Goal: Communication & Community: Answer question/provide support

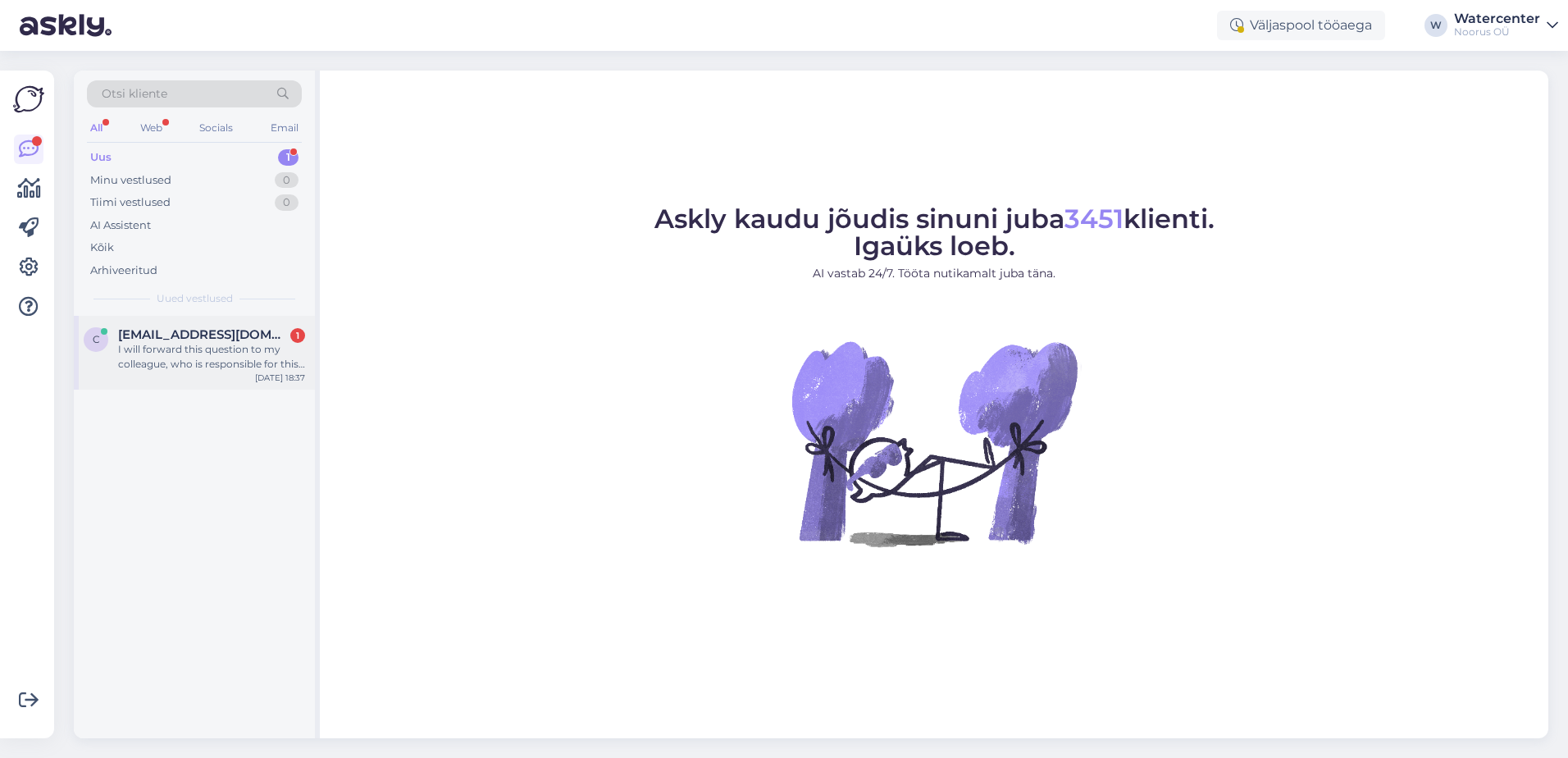
click at [221, 358] on div "I will forward this question to my colleague, who is responsible for this. The …" at bounding box center [212, 357] width 187 height 30
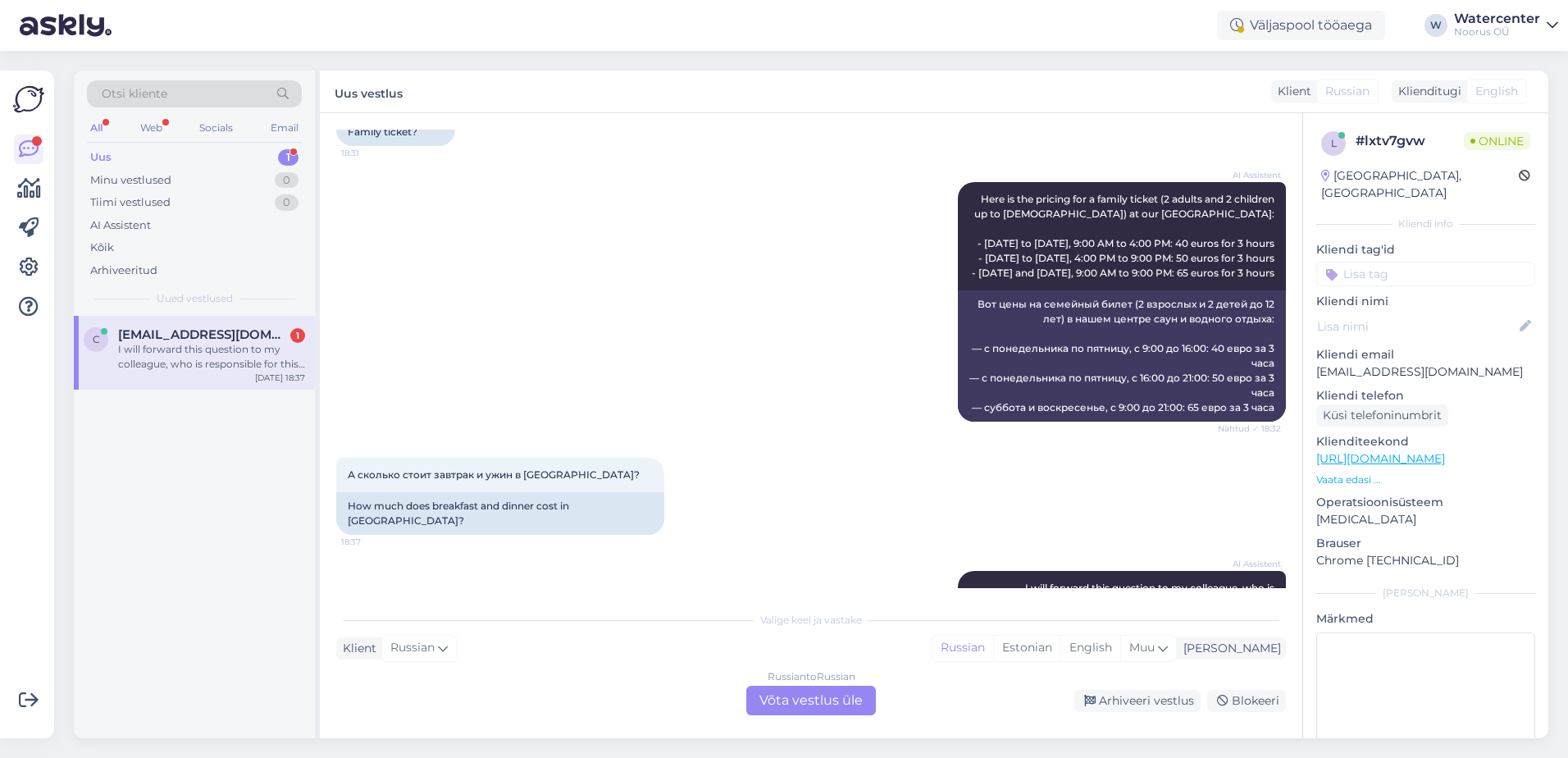
scroll to position [659, 0]
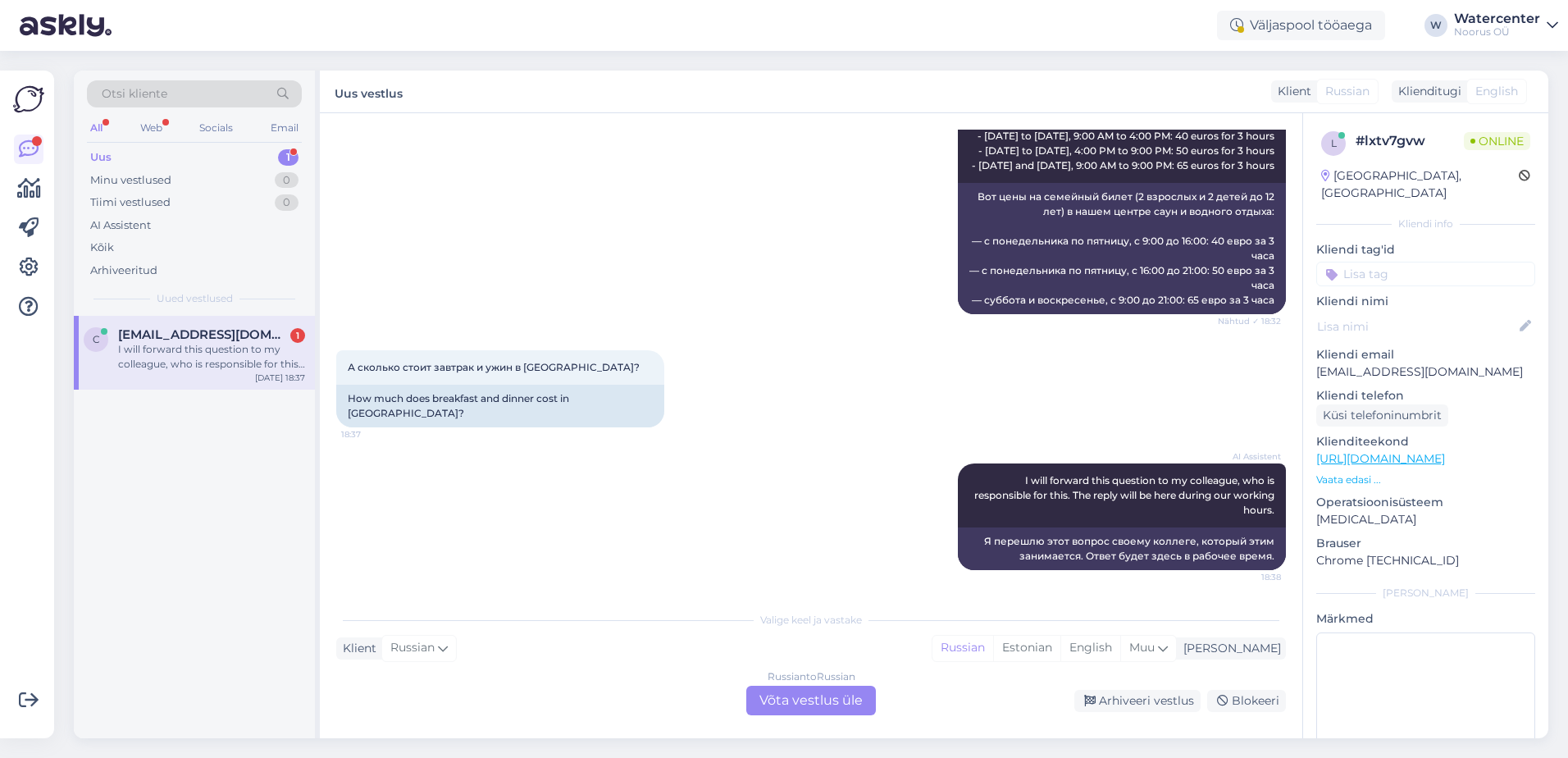
click at [833, 705] on div "Russian to Russian Võta vestlus üle" at bounding box center [811, 701] width 129 height 30
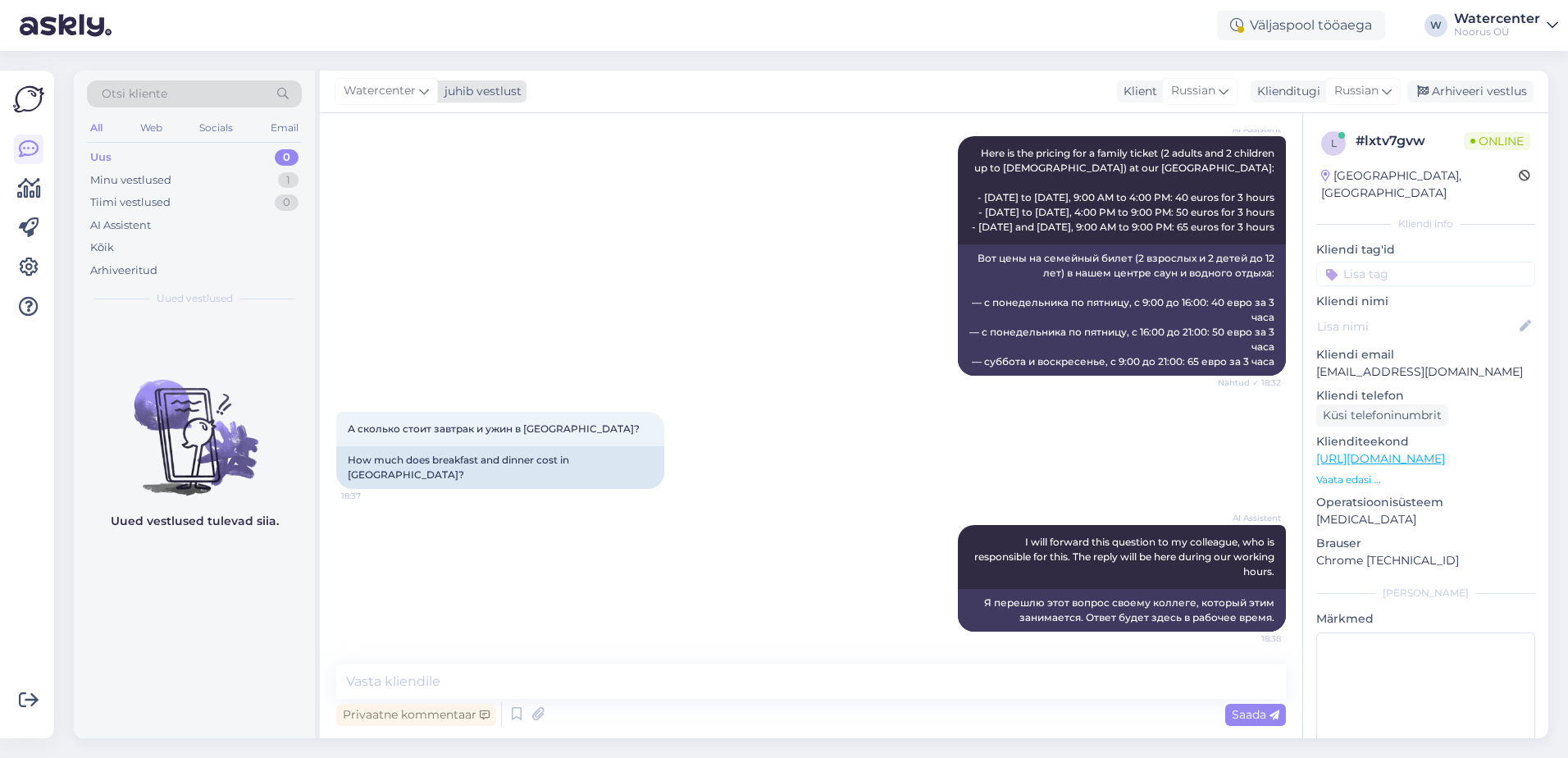
click at [382, 96] on span "Watercenter" at bounding box center [379, 91] width 72 height 18
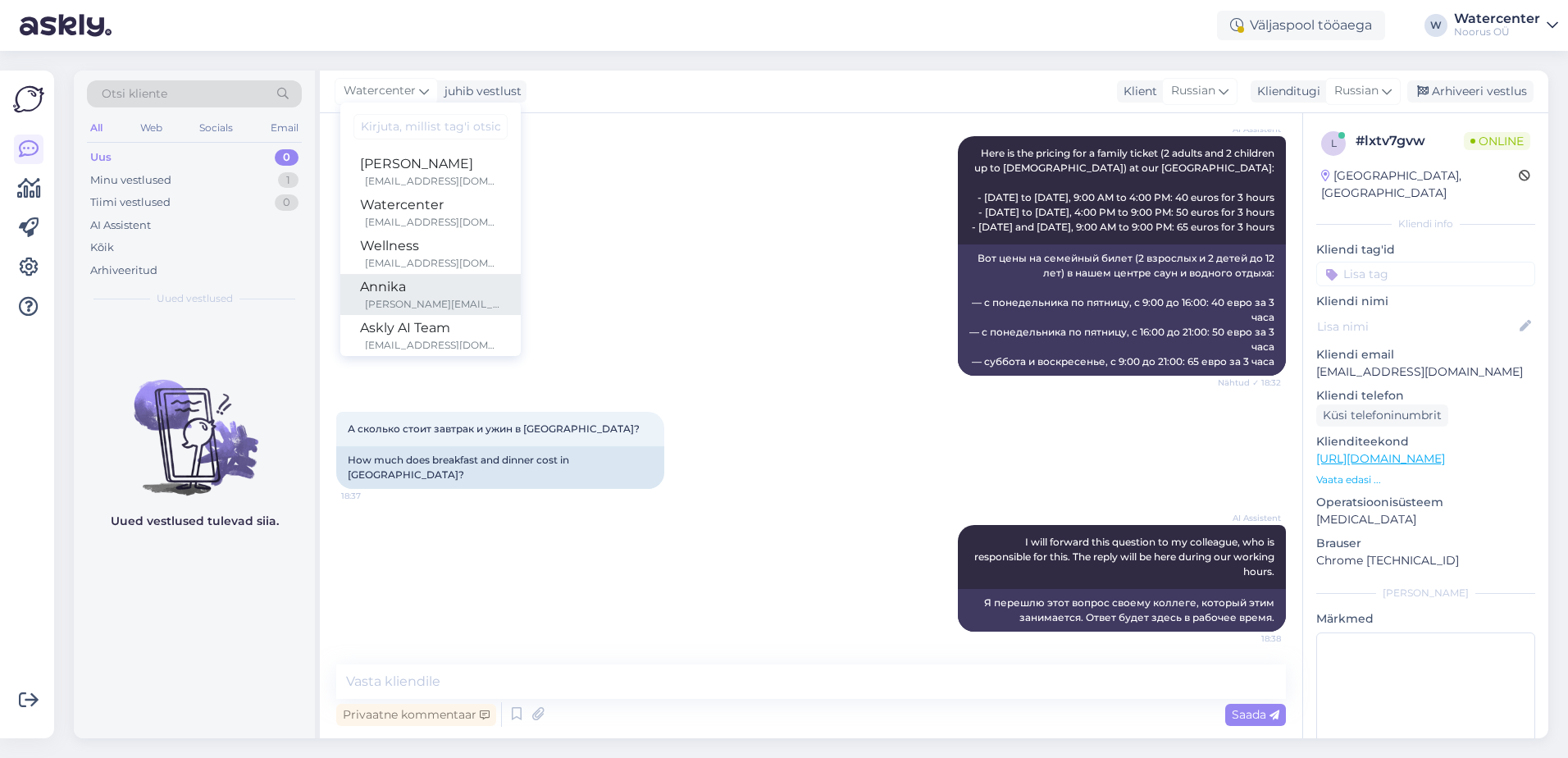
drag, startPoint x: 428, startPoint y: 292, endPoint x: 431, endPoint y: 283, distance: 9.5
click at [428, 292] on div "Annika" at bounding box center [430, 287] width 141 height 20
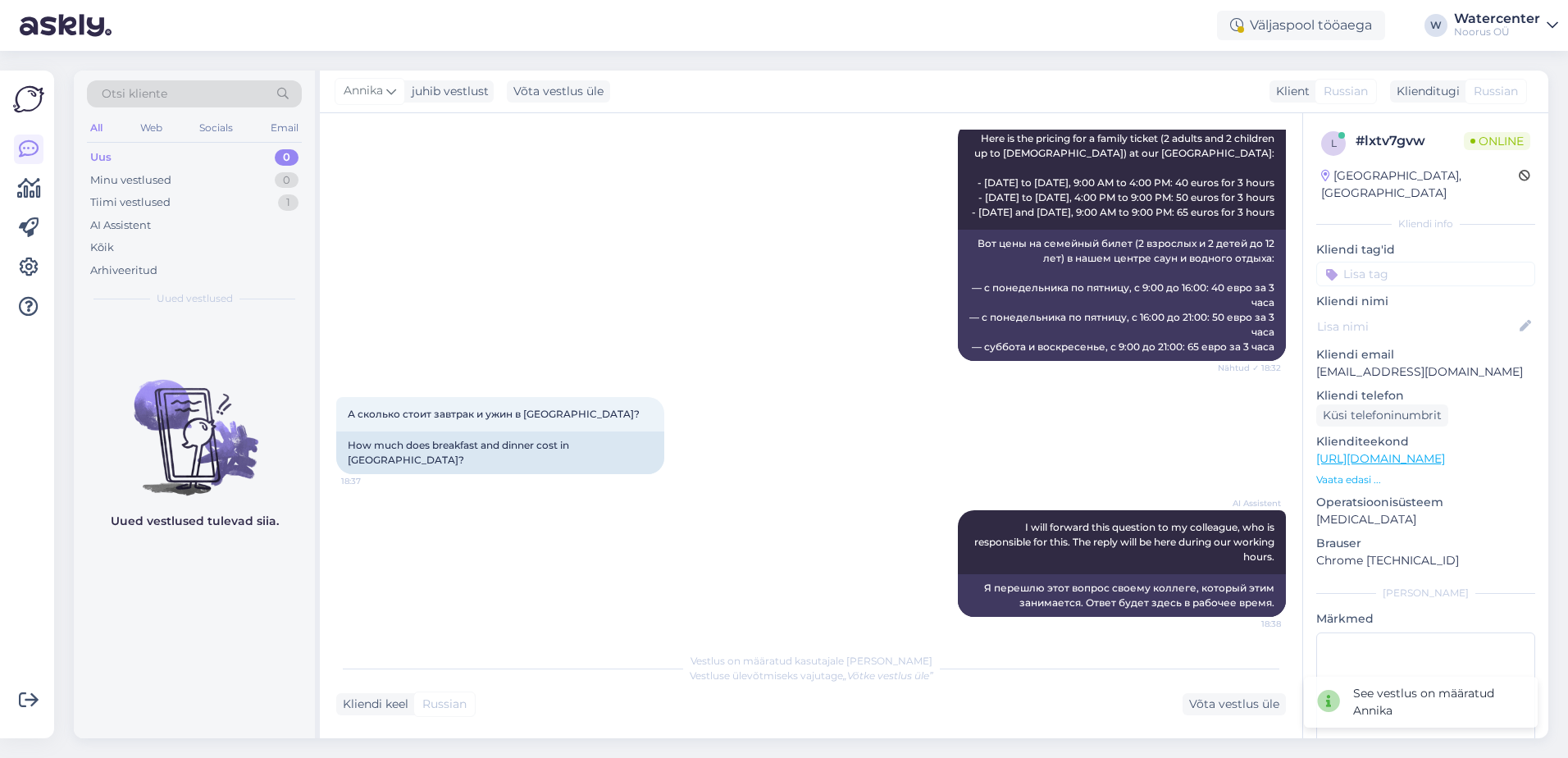
scroll to position [617, 0]
